Goal: Use online tool/utility: Utilize a website feature to perform a specific function

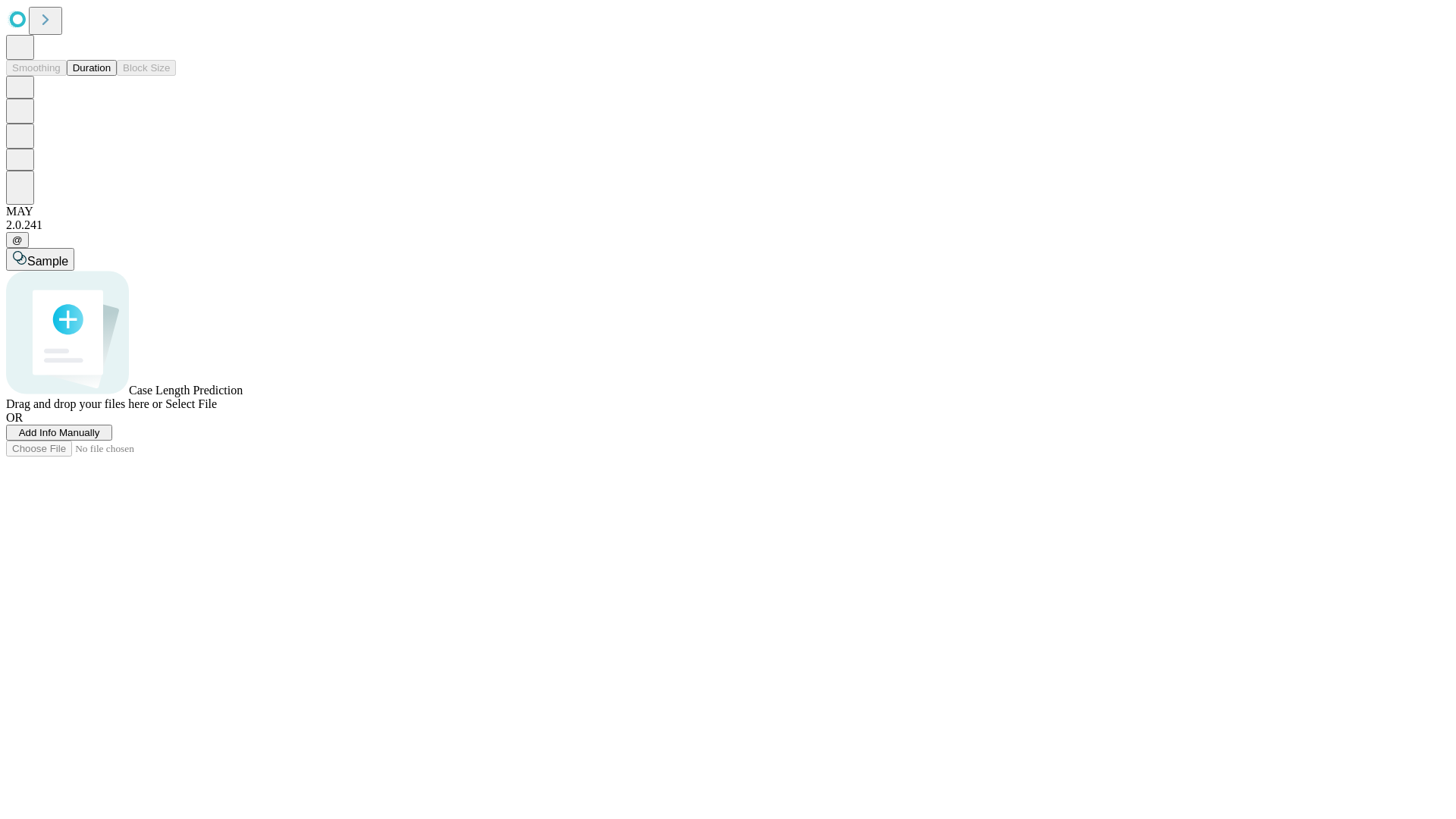
click at [110, 76] on button "Duration" at bounding box center [92, 67] width 50 height 16
click at [100, 438] on span "Add Info Manually" at bounding box center [60, 432] width 81 height 12
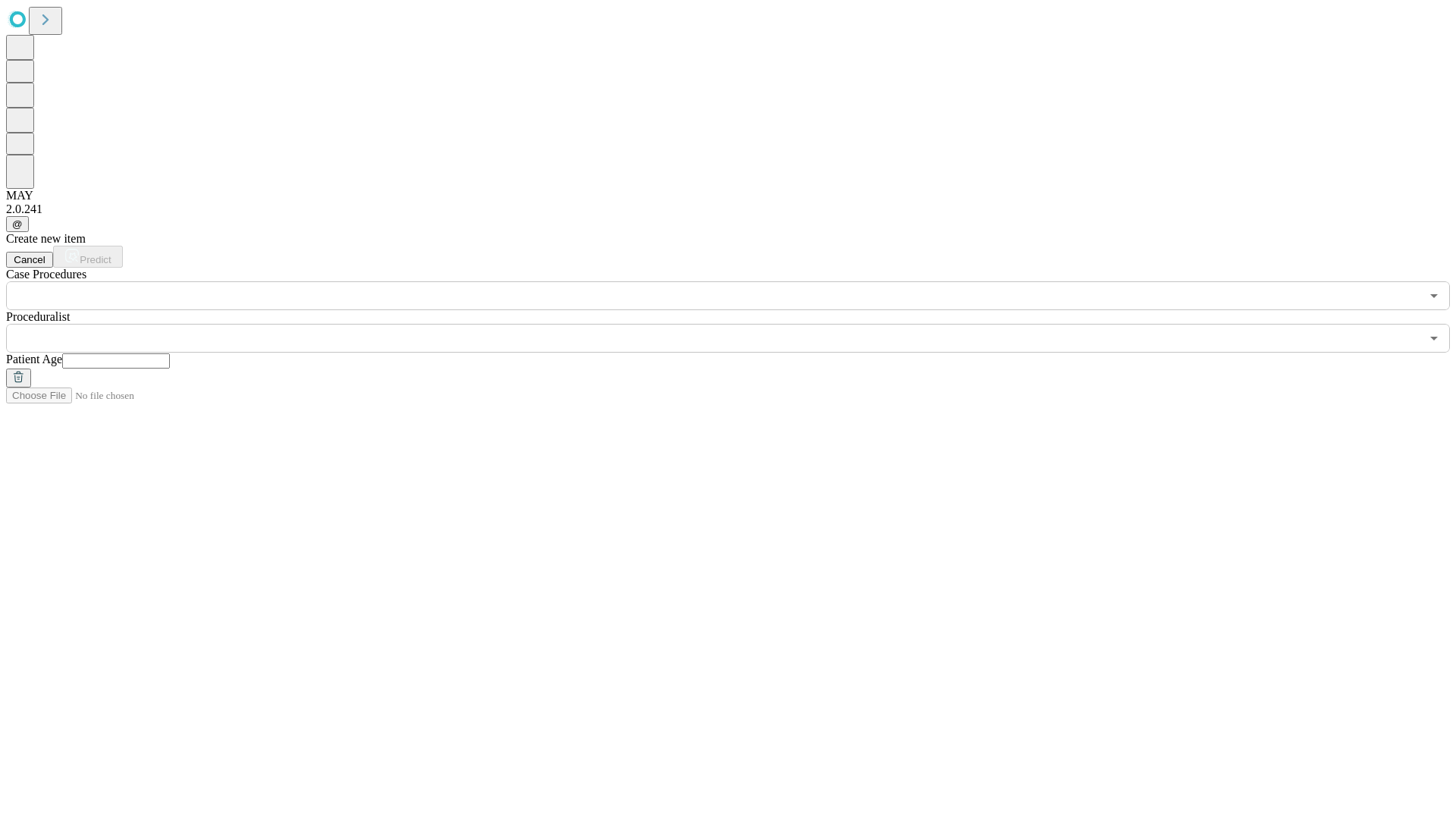
click at [170, 353] on input "text" at bounding box center [115, 360] width 107 height 15
type input "**"
click at [739, 323] on input "text" at bounding box center [714, 337] width 1414 height 29
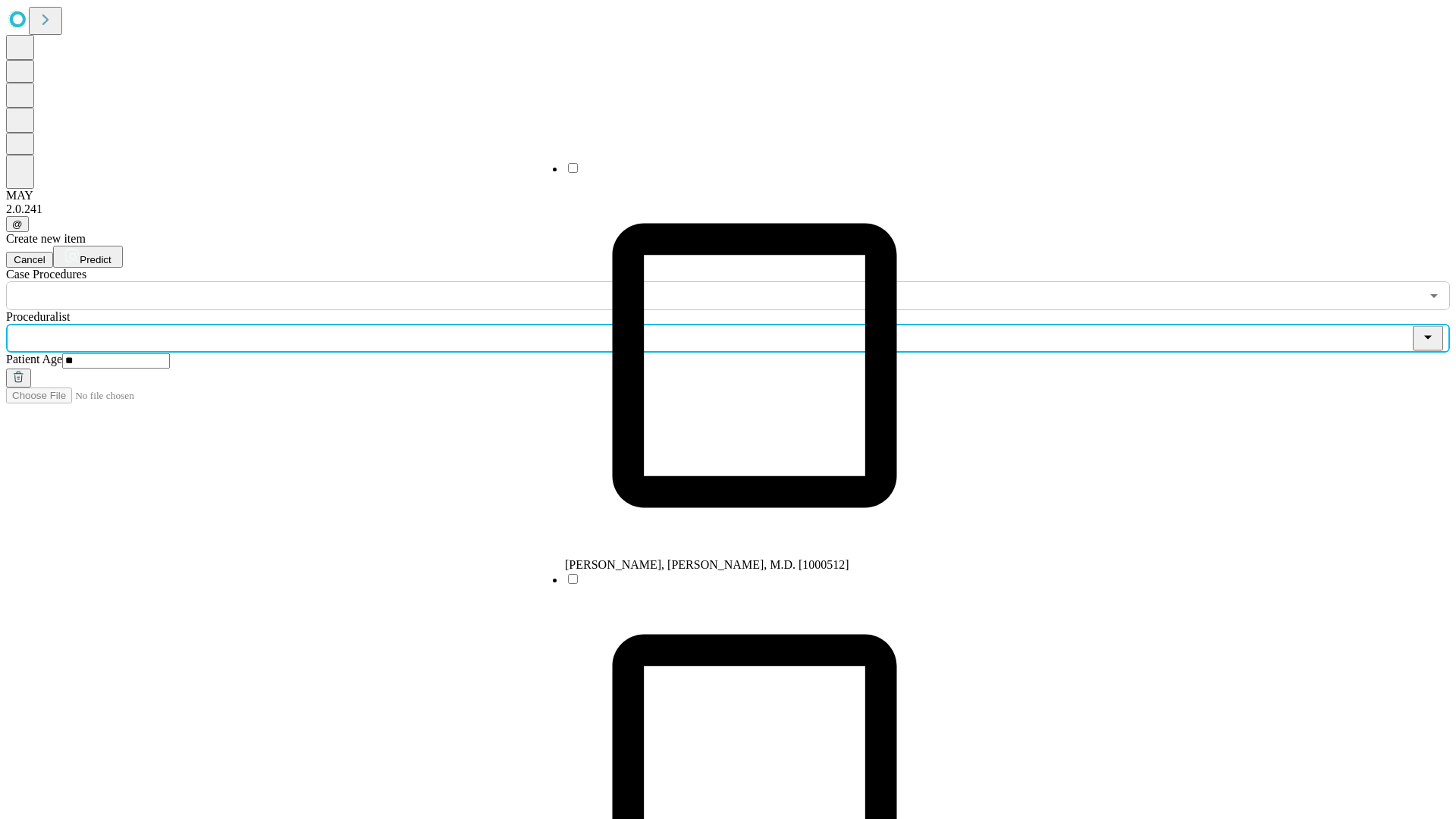
click at [739, 174] on li "[PERSON_NAME], [PERSON_NAME], M.D. [1000512]" at bounding box center [754, 366] width 379 height 411
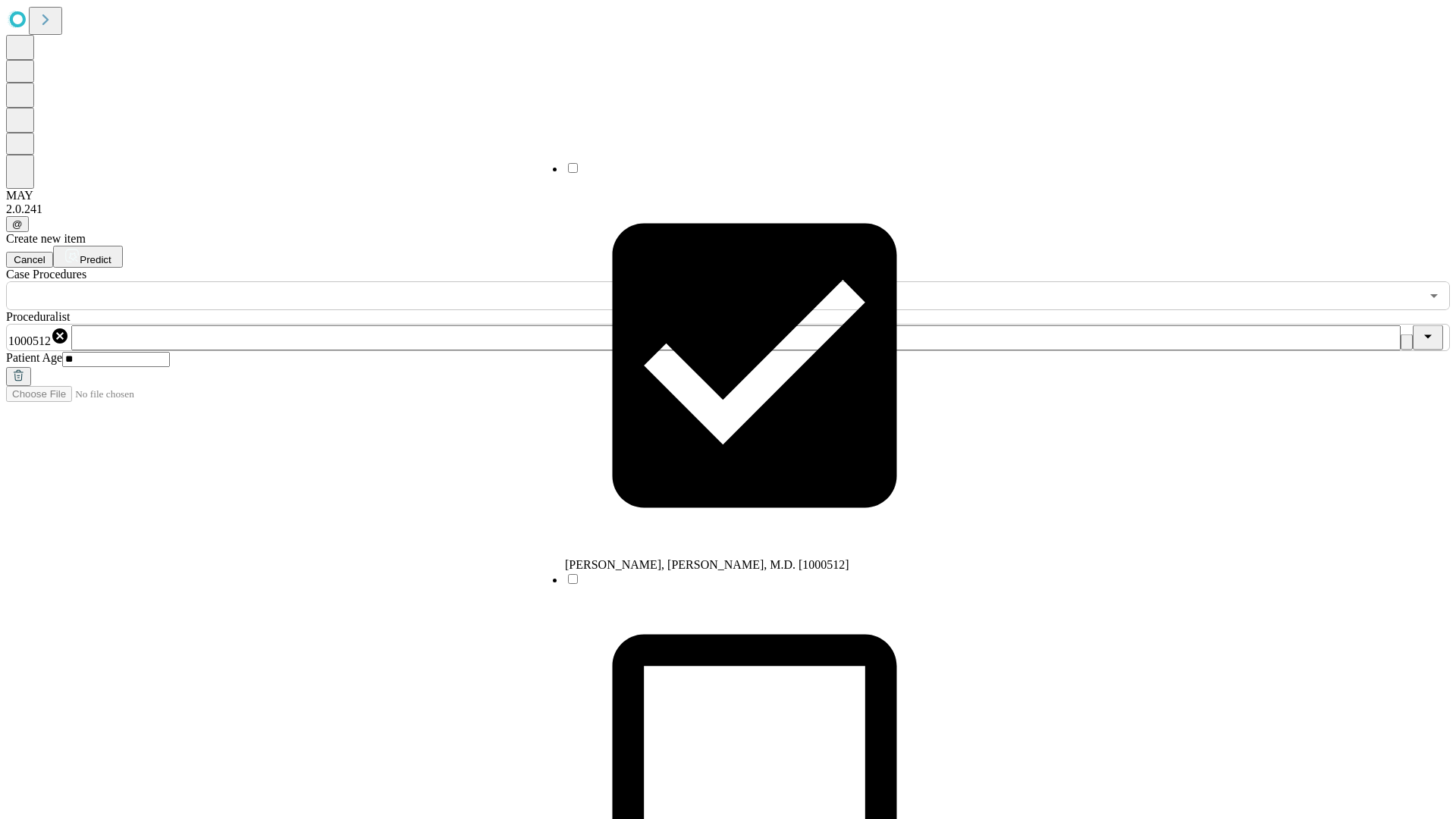
click at [319, 281] on input "text" at bounding box center [714, 295] width 1414 height 29
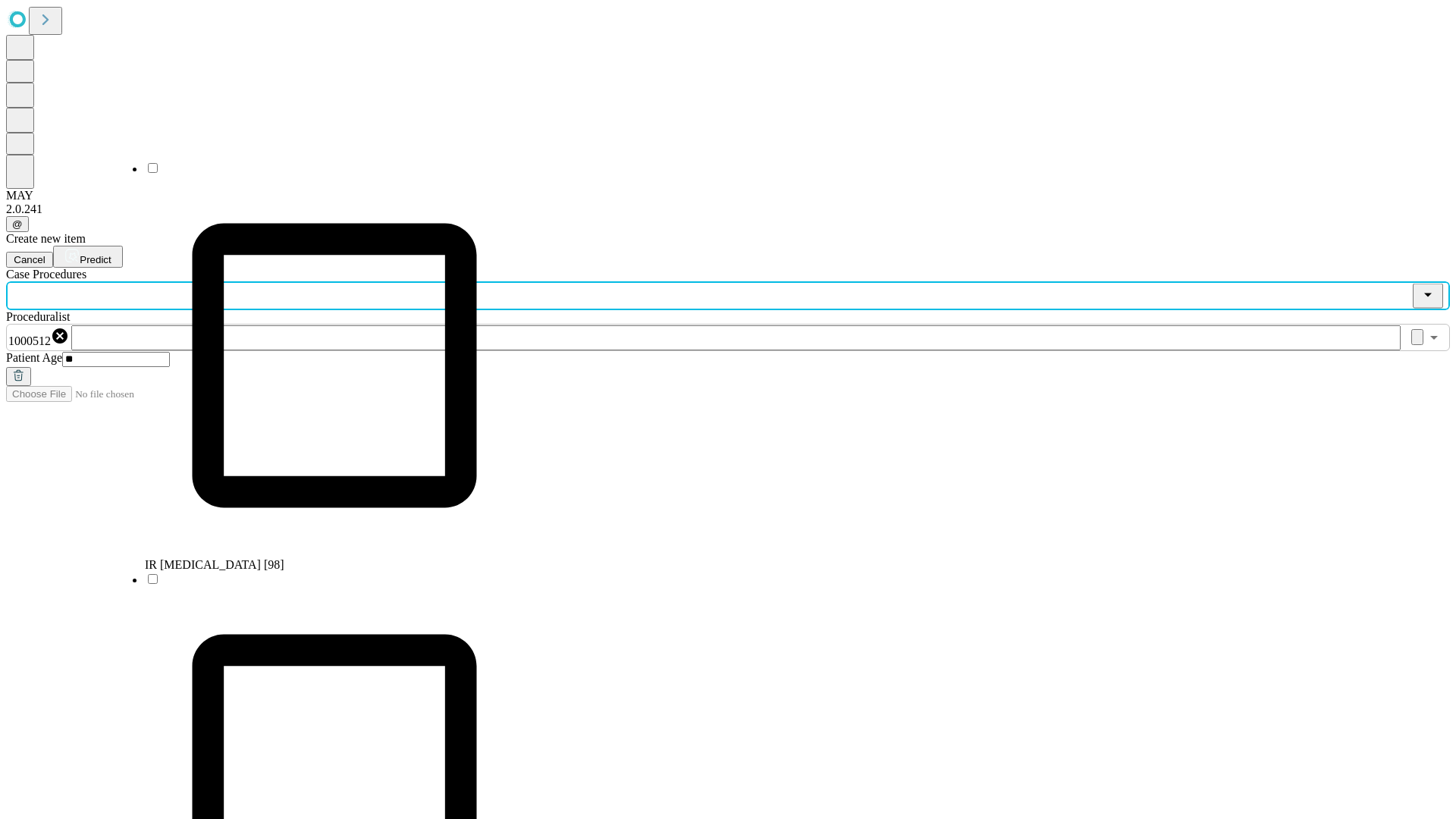
click at [320, 174] on li "IR [MEDICAL_DATA] [98]" at bounding box center [334, 366] width 379 height 411
click at [110, 254] on span "Predict" at bounding box center [96, 259] width 31 height 12
